Goal: Register for event/course

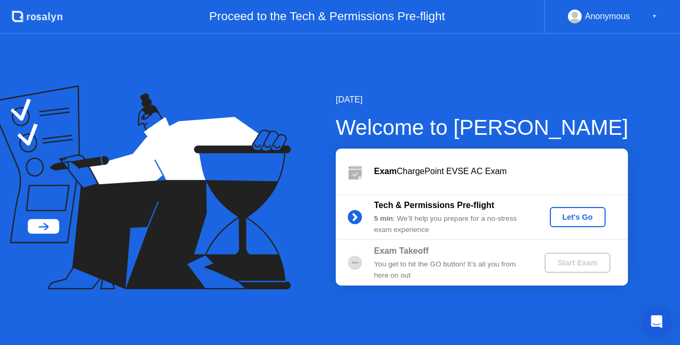
click at [576, 221] on div "Let's Go" at bounding box center [577, 217] width 47 height 8
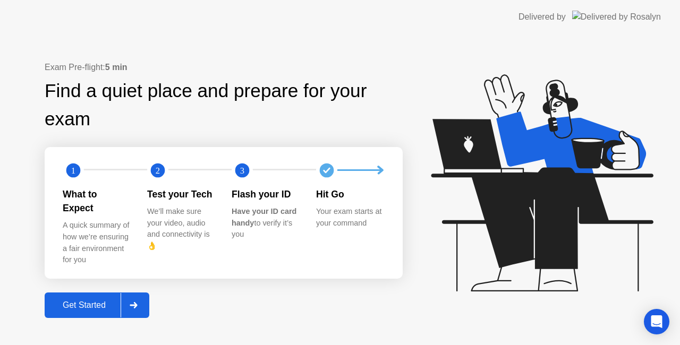
click at [139, 303] on div at bounding box center [133, 305] width 25 height 24
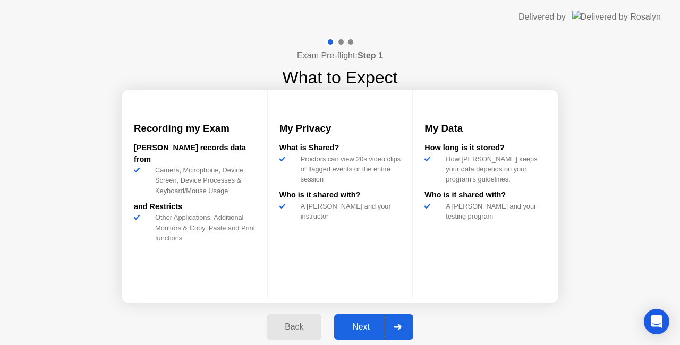
click at [395, 325] on icon at bounding box center [397, 327] width 8 height 6
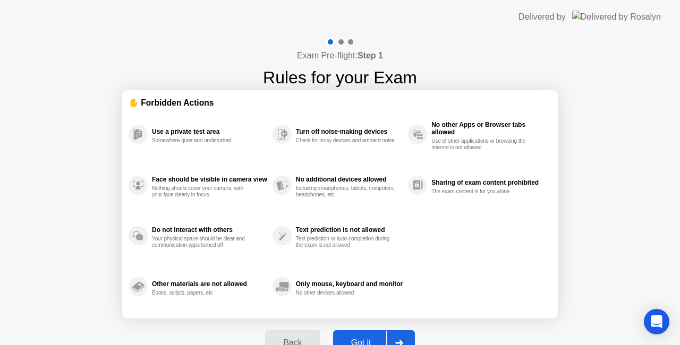
click at [286, 340] on div "Back" at bounding box center [292, 343] width 48 height 10
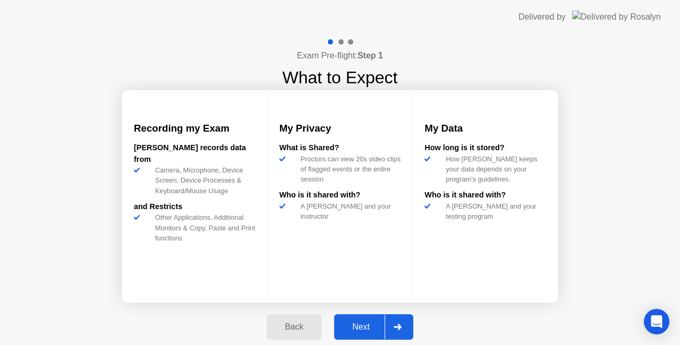
click at [402, 323] on div at bounding box center [396, 327] width 25 height 24
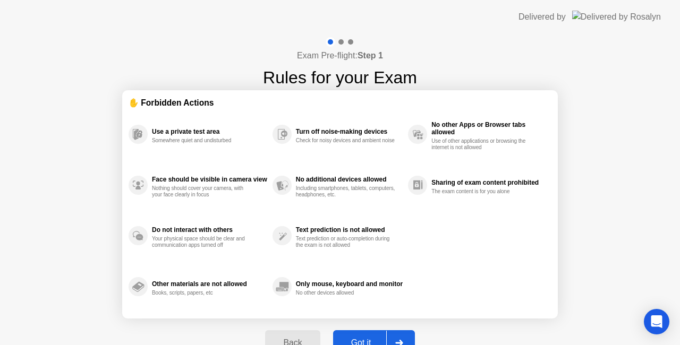
click at [398, 336] on div at bounding box center [398, 343] width 25 height 24
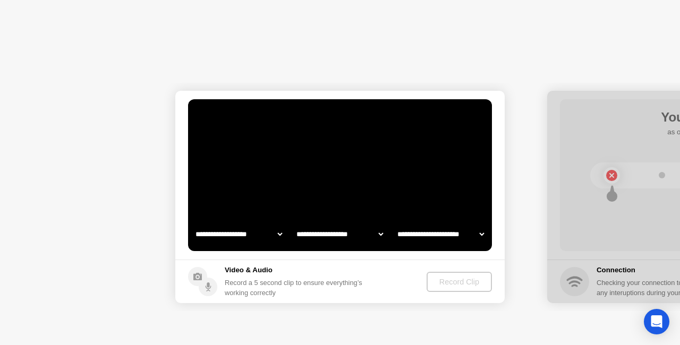
select select "**********"
select select "*******"
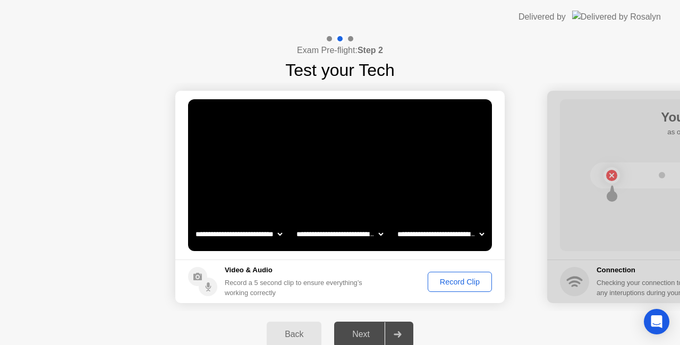
click at [458, 288] on button "Record Clip" at bounding box center [459, 282] width 64 height 20
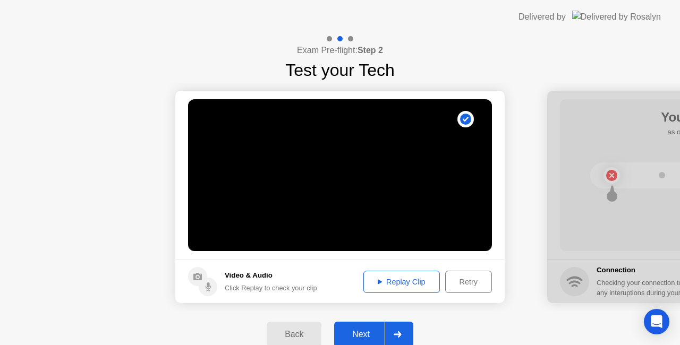
click at [406, 328] on div at bounding box center [396, 334] width 25 height 24
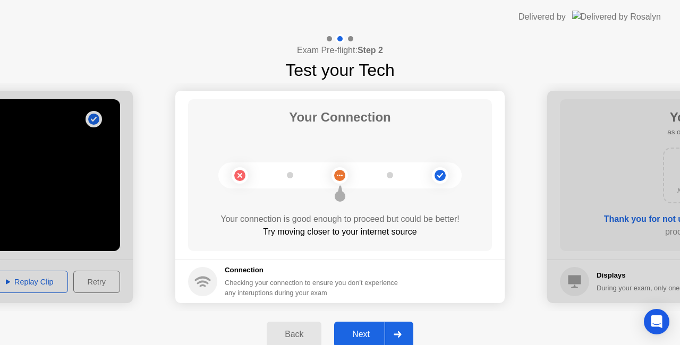
click at [393, 329] on div at bounding box center [396, 334] width 25 height 24
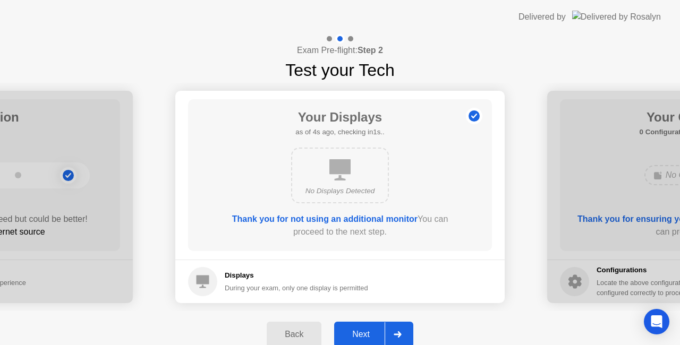
click at [393, 329] on div at bounding box center [396, 334] width 25 height 24
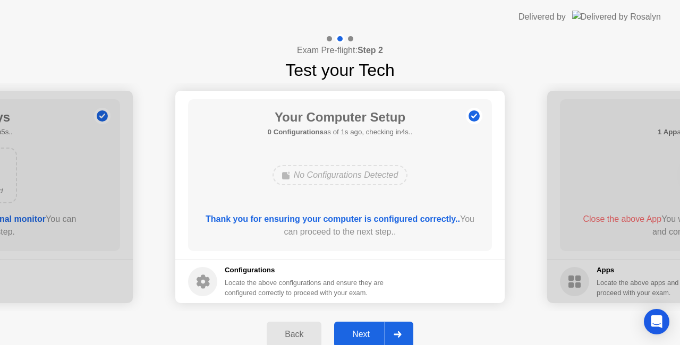
click at [393, 329] on div at bounding box center [396, 334] width 25 height 24
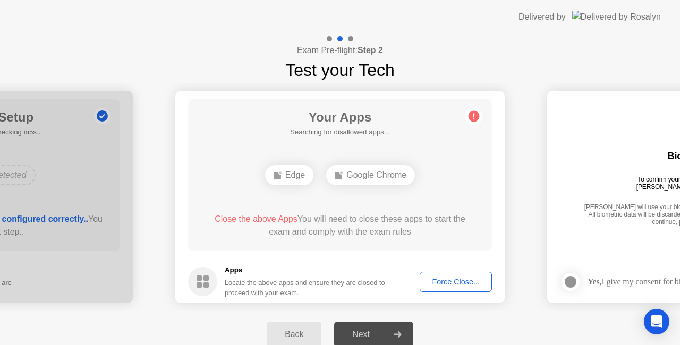
click at [281, 332] on div "Back" at bounding box center [294, 335] width 48 height 10
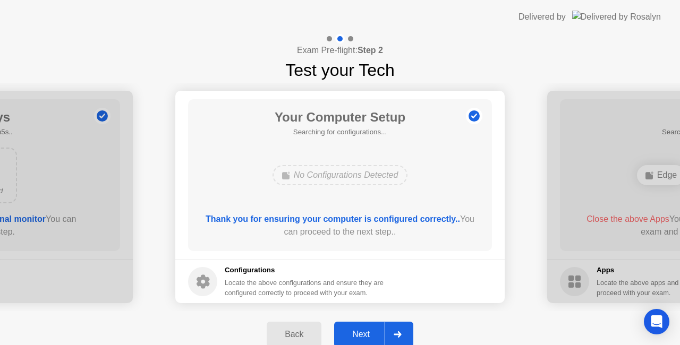
click at [281, 332] on div "Back" at bounding box center [294, 335] width 48 height 10
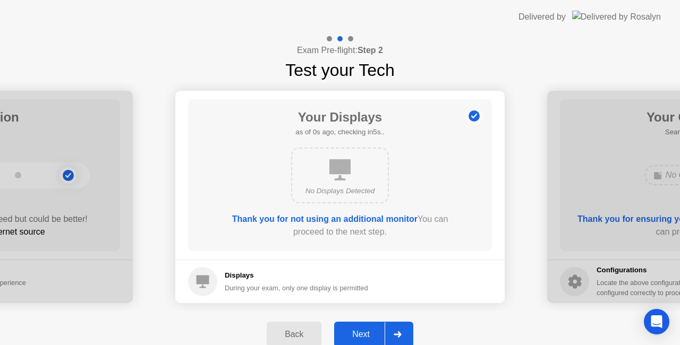
click at [366, 332] on div "Next" at bounding box center [360, 335] width 47 height 10
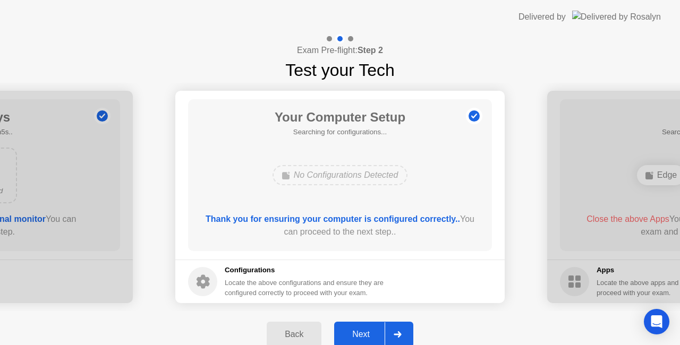
click at [366, 332] on div "Next" at bounding box center [360, 335] width 47 height 10
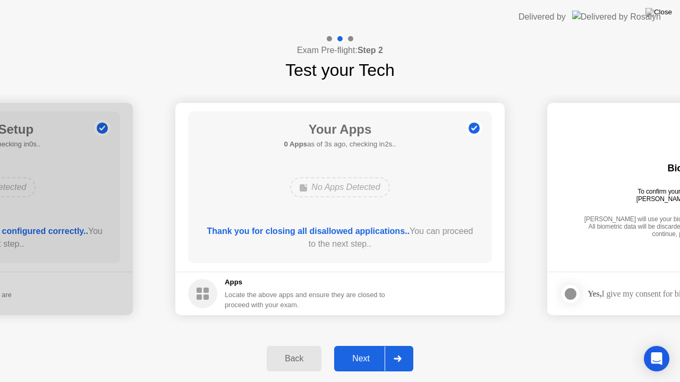
click at [367, 345] on div "Next" at bounding box center [360, 359] width 47 height 10
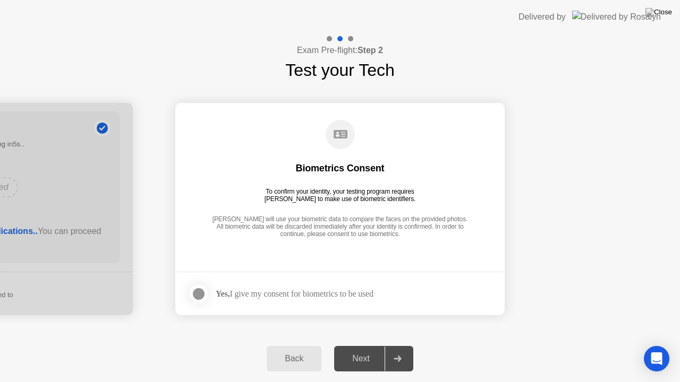
click at [200, 294] on div at bounding box center [198, 294] width 13 height 13
click at [383, 345] on div "Next" at bounding box center [360, 359] width 47 height 10
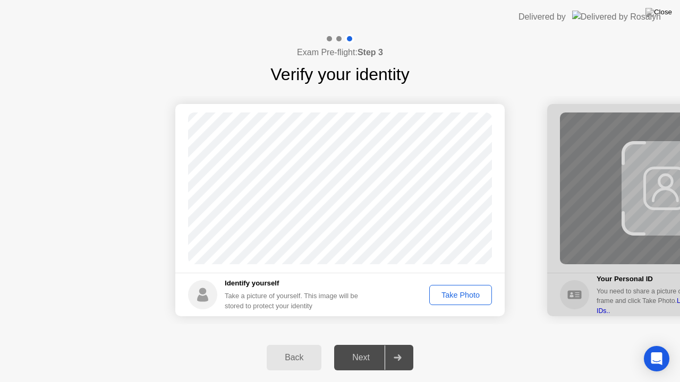
click at [468, 294] on div "Take Photo" at bounding box center [460, 295] width 55 height 8
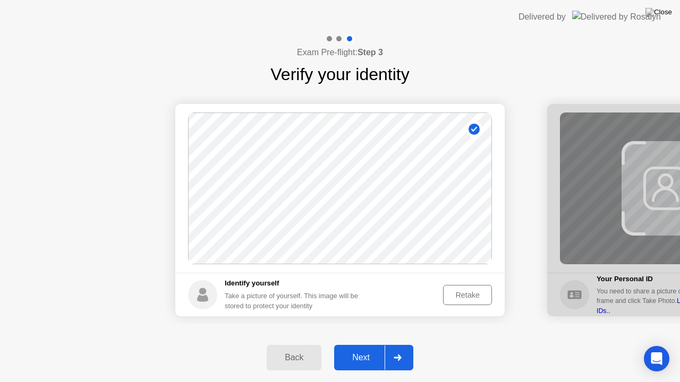
click at [378, 345] on div "Next" at bounding box center [360, 358] width 47 height 10
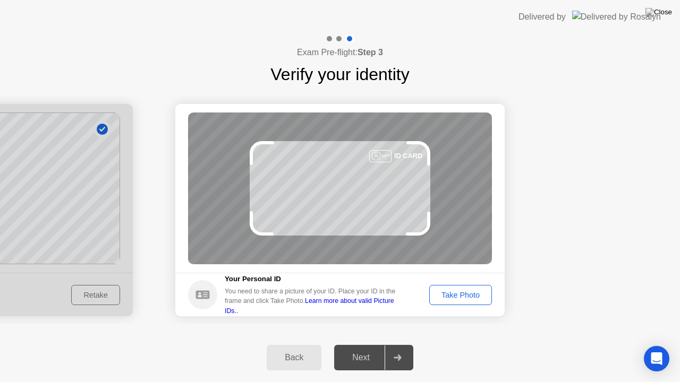
click at [467, 326] on div "Success Photo is correctly taken Identify yourself Take a picture of yourself. …" at bounding box center [340, 210] width 680 height 246
click at [461, 300] on button "Take Photo" at bounding box center [460, 295] width 63 height 20
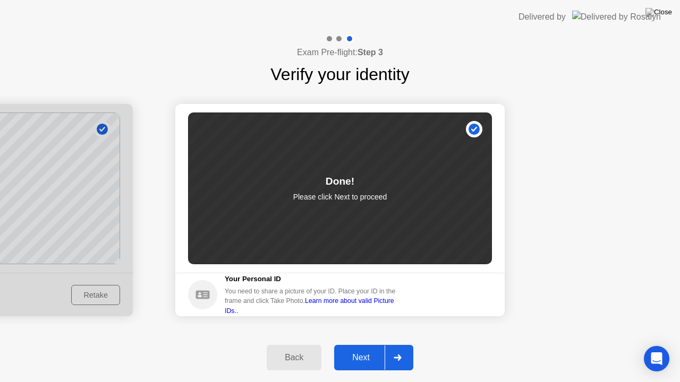
click at [382, 345] on div "Next" at bounding box center [360, 358] width 47 height 10
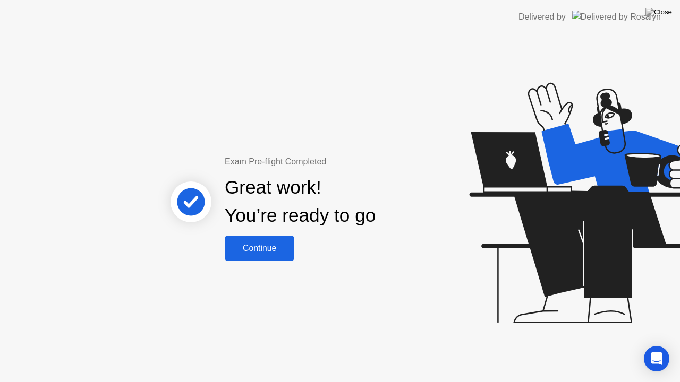
click at [252, 246] on div "Continue" at bounding box center [259, 249] width 63 height 10
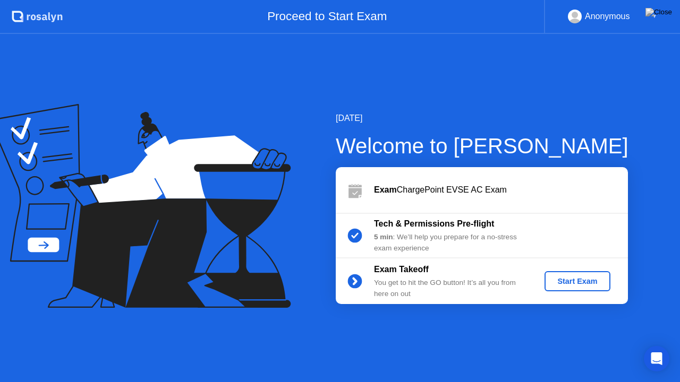
click at [566, 280] on div "Start Exam" at bounding box center [576, 281] width 57 height 8
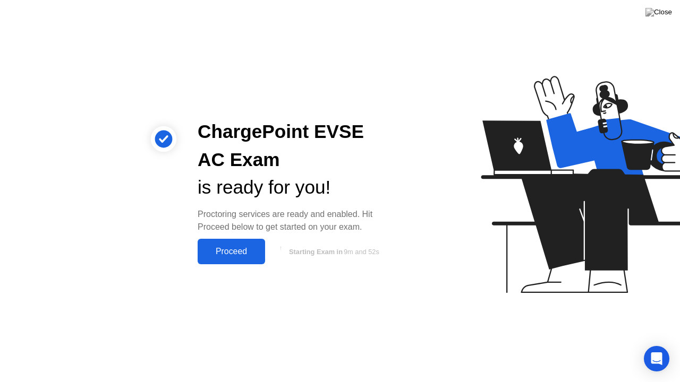
click at [238, 247] on div "Proceed" at bounding box center [231, 252] width 61 height 10
